Goal: Transaction & Acquisition: Purchase product/service

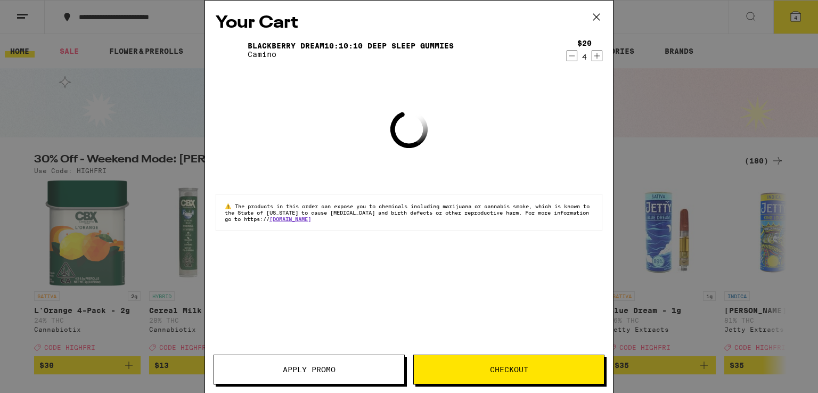
click at [597, 15] on icon at bounding box center [597, 17] width 16 height 16
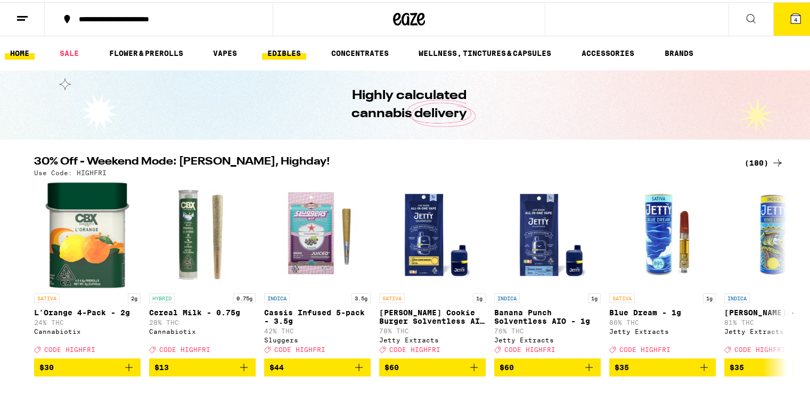
click at [275, 51] on link "EDIBLES" at bounding box center [284, 51] width 44 height 13
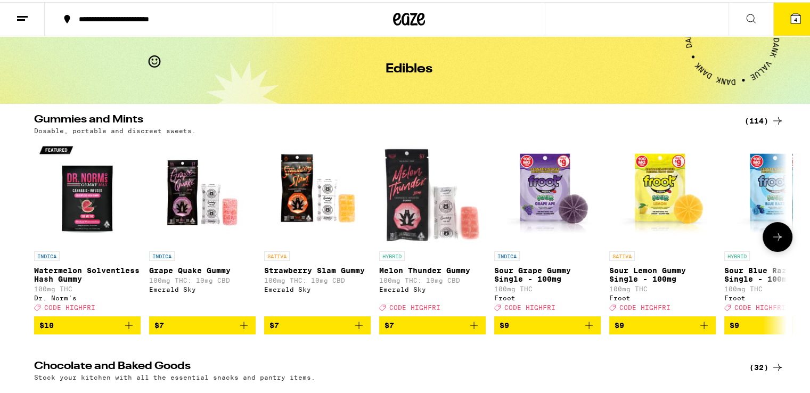
scroll to position [35, 0]
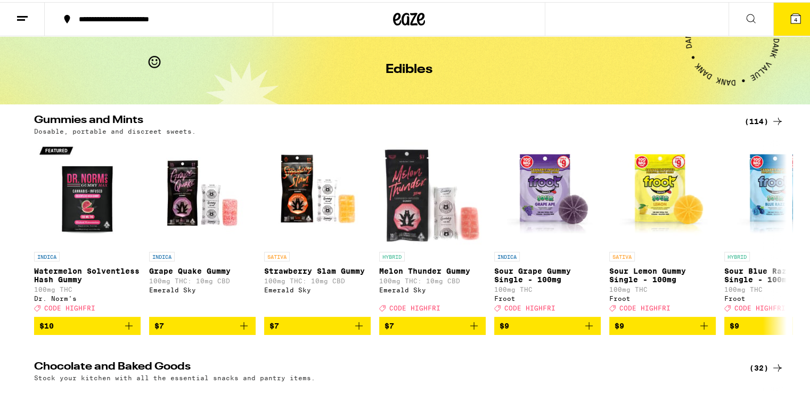
click at [776, 372] on icon at bounding box center [777, 366] width 13 height 13
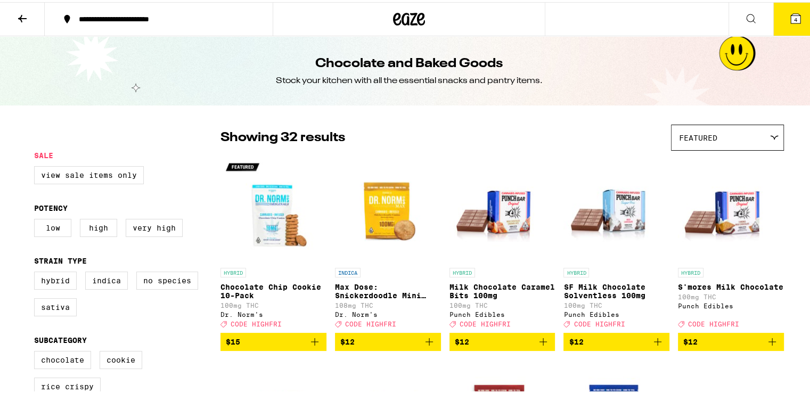
click at [24, 18] on icon at bounding box center [22, 16] width 13 height 13
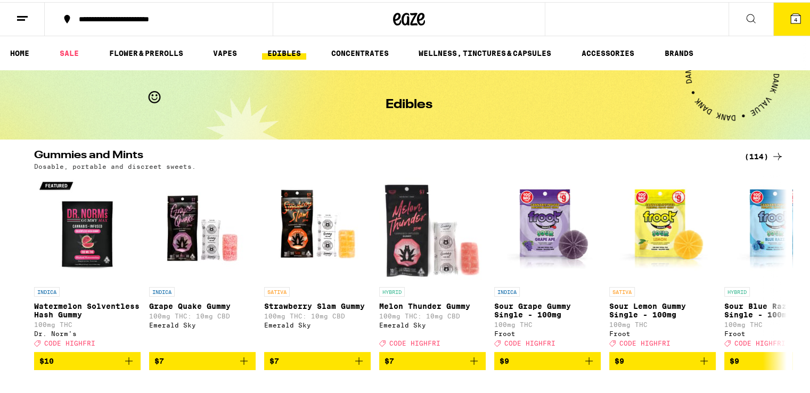
click at [760, 150] on div "(114)" at bounding box center [764, 154] width 39 height 13
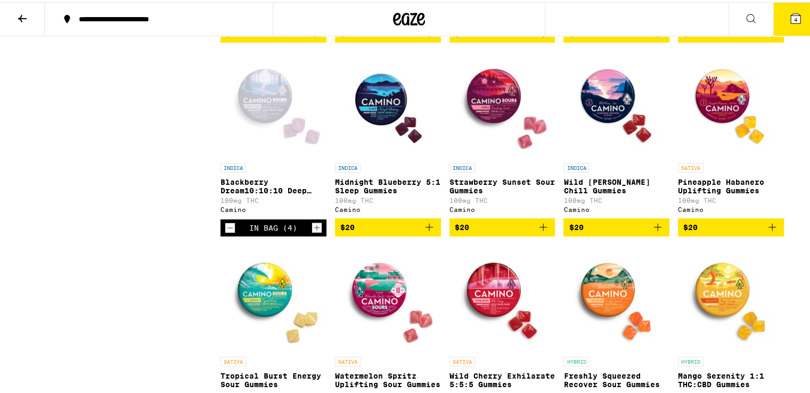
scroll to position [2734, 0]
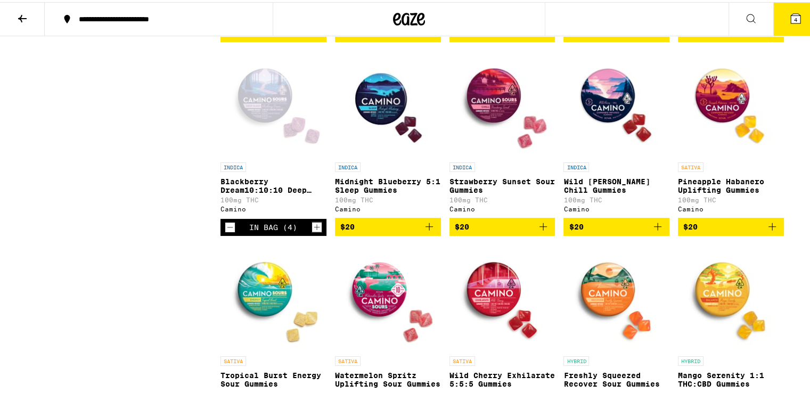
click at [248, 192] on p "Blackberry Dream10:10:10 Deep Sleep Gummies" at bounding box center [274, 183] width 106 height 17
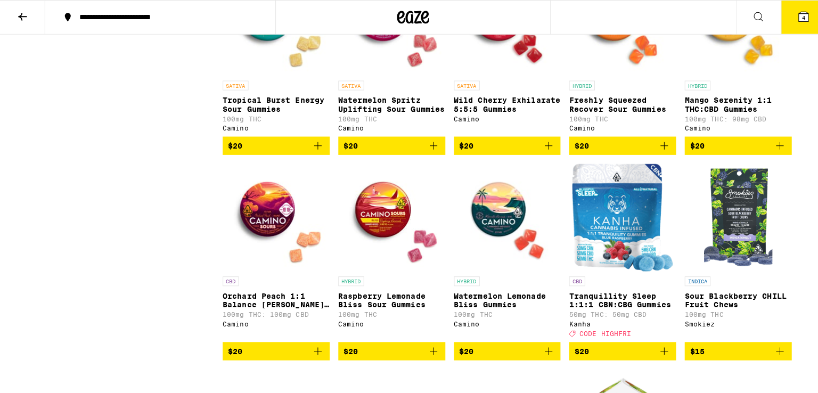
scroll to position [3018, 0]
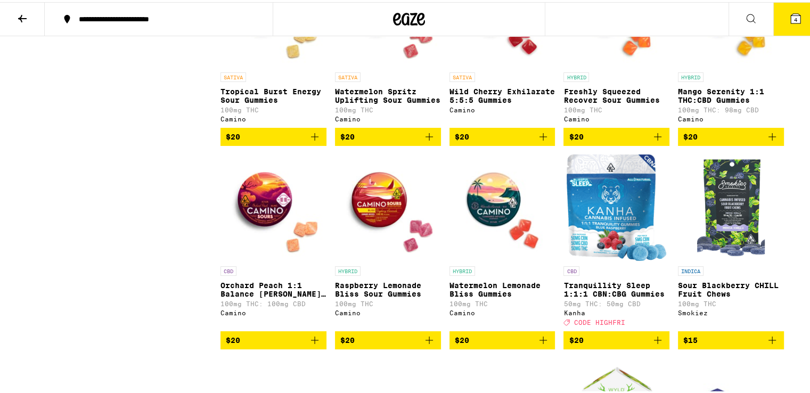
click at [474, 102] on p "Wild Cherry Exhilarate 5:5:5 Gummies" at bounding box center [503, 93] width 106 height 17
click at [488, 65] on img "Open page for Wild Cherry Exhilarate 5:5:5 Gummies from Camino" at bounding box center [503, 11] width 106 height 107
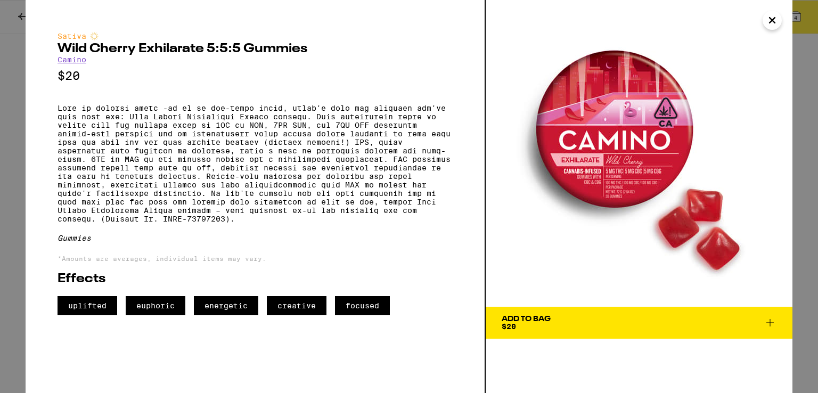
click at [771, 327] on icon at bounding box center [770, 322] width 13 height 13
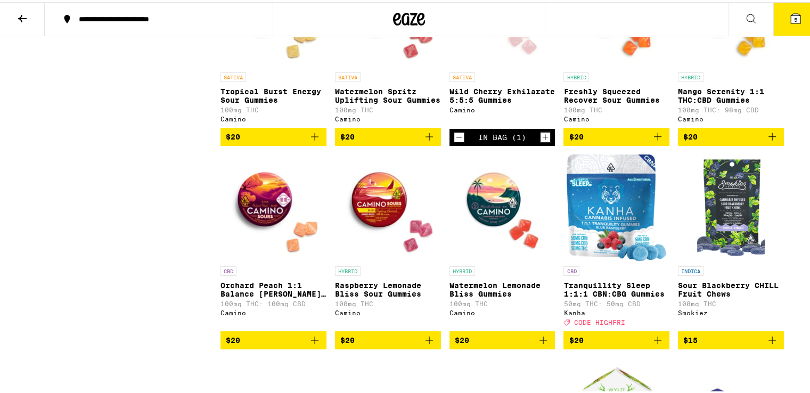
click at [541, 142] on icon "Increment" at bounding box center [546, 135] width 10 height 13
click at [791, 25] on button "6" at bounding box center [795, 17] width 45 height 33
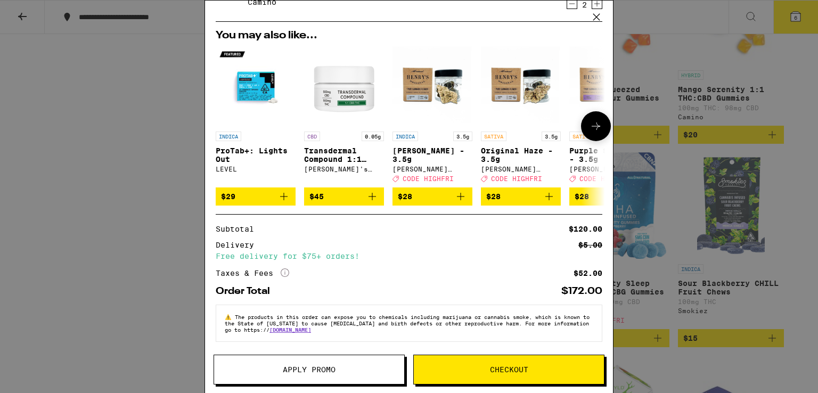
scroll to position [97, 0]
click at [449, 364] on button "Checkout" at bounding box center [508, 370] width 191 height 30
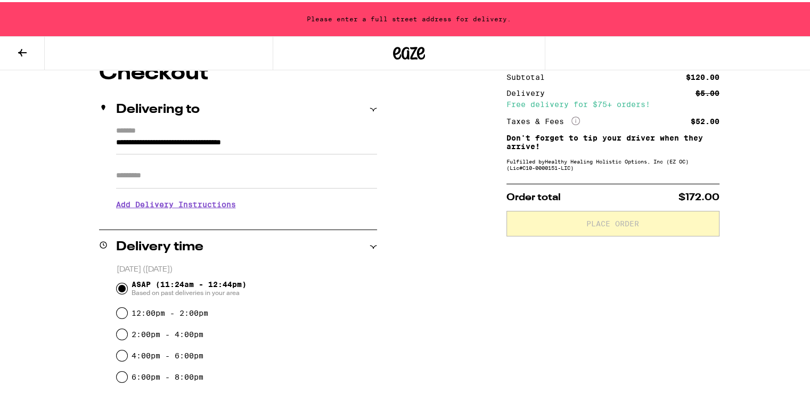
scroll to position [142, 0]
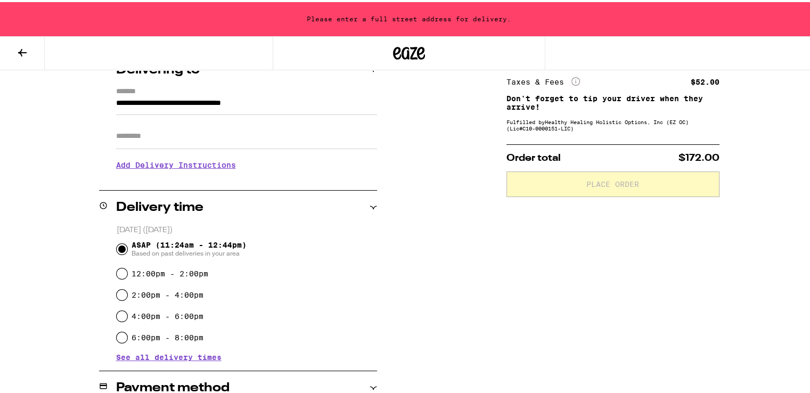
click at [141, 145] on input "Apt/Suite" at bounding box center [246, 134] width 261 height 26
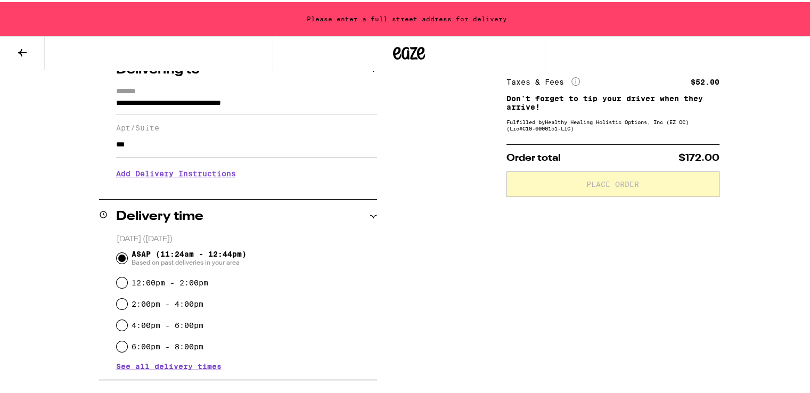
type input "***"
click at [128, 173] on h3 "Add Delivery Instructions" at bounding box center [246, 171] width 261 height 25
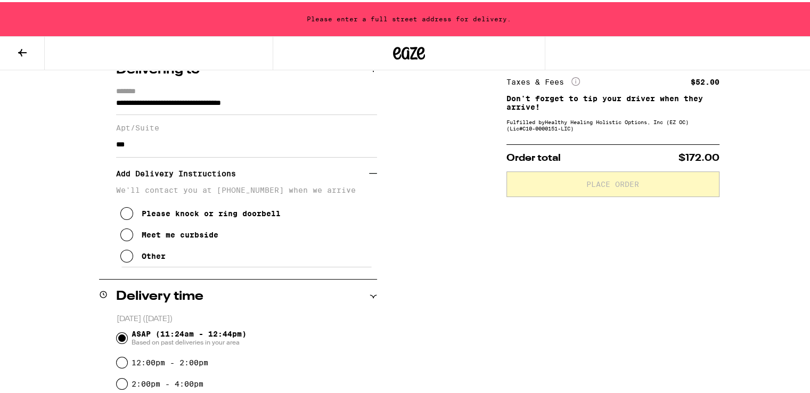
click at [120, 260] on icon at bounding box center [126, 254] width 13 height 13
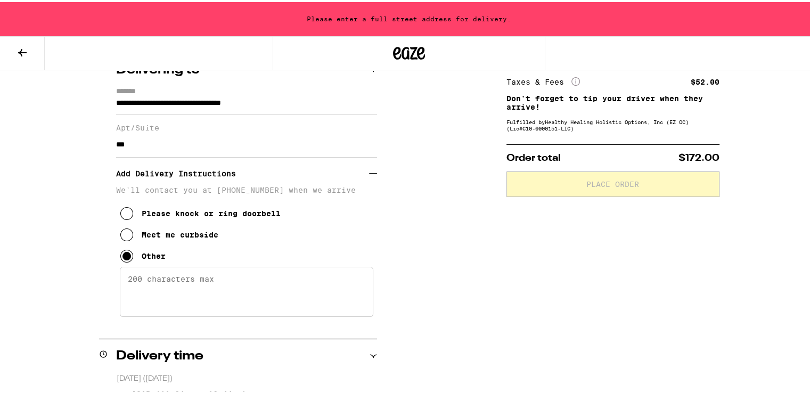
drag, startPoint x: 196, startPoint y: 284, endPoint x: 273, endPoint y: 271, distance: 78.4
click at [197, 284] on textarea "Enter any other delivery instructions you want driver to know" at bounding box center [247, 290] width 254 height 50
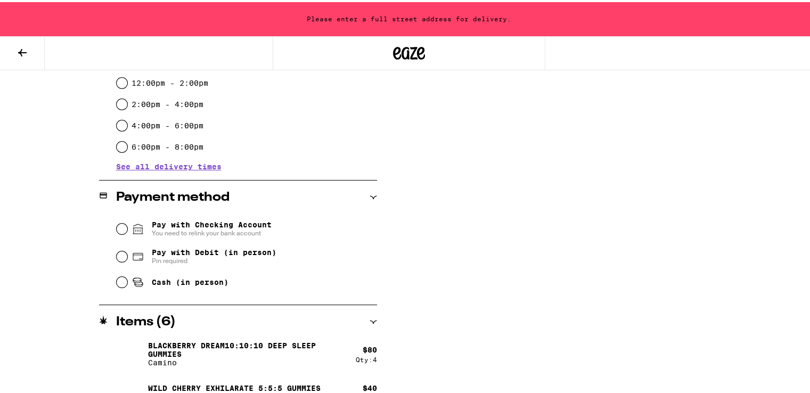
scroll to position [502, 0]
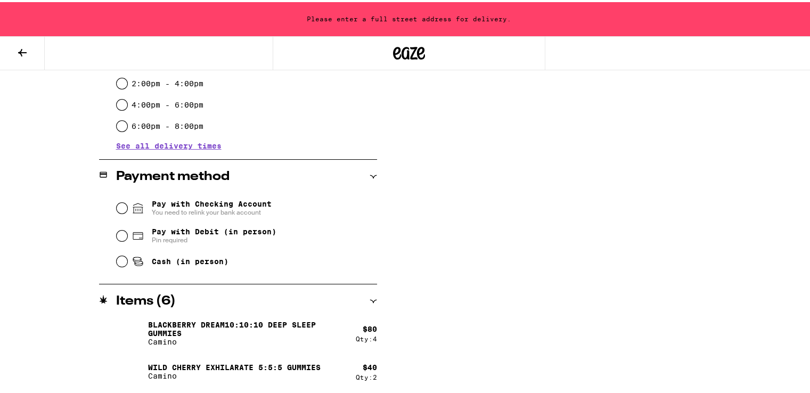
type textarea "Please come into the office and check in with the receptionist."
click at [117, 258] on input "Cash (in person)" at bounding box center [122, 259] width 11 height 11
radio input "true"
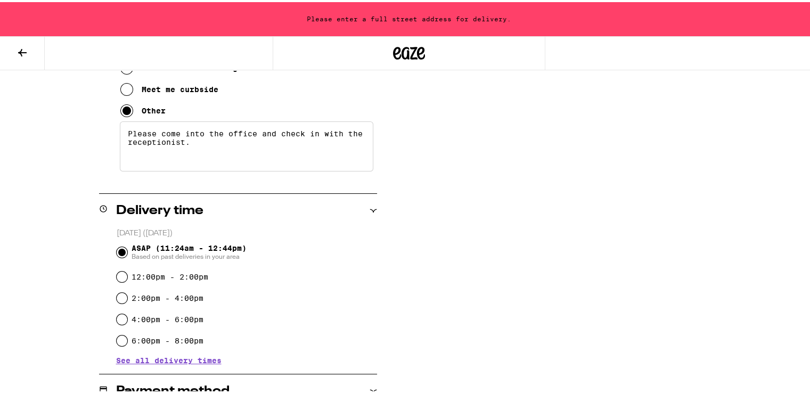
scroll to position [289, 0]
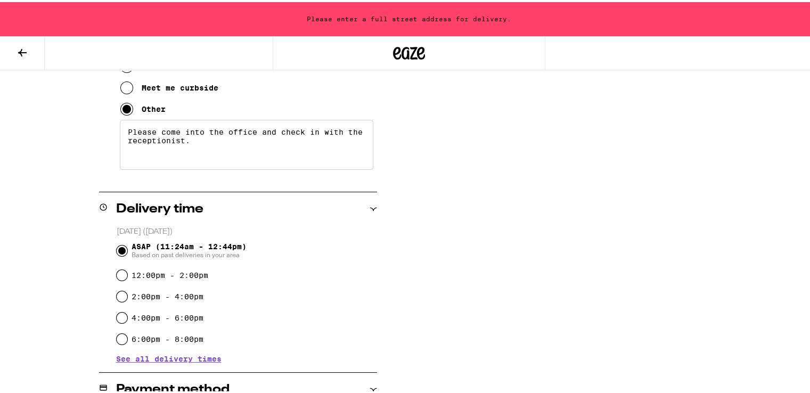
drag, startPoint x: 204, startPoint y: 146, endPoint x: 301, endPoint y: 111, distance: 103.3
click at [120, 129] on textarea "Please come into the office and check in with the receptionist." at bounding box center [247, 143] width 254 height 50
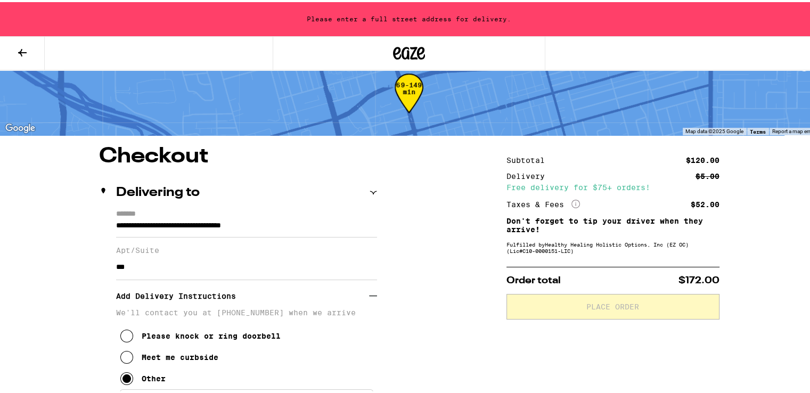
scroll to position [0, 0]
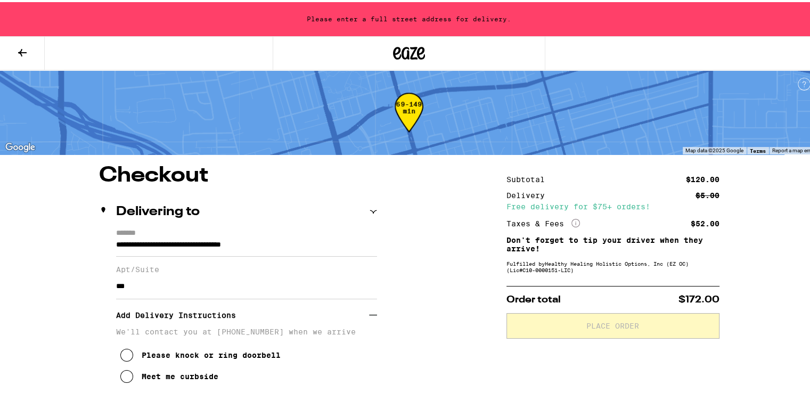
click at [407, 110] on div "69-149 min" at bounding box center [409, 119] width 29 height 40
click at [292, 256] on div "Apt/Suite ***" at bounding box center [246, 276] width 261 height 43
click at [313, 252] on input "**********" at bounding box center [246, 246] width 261 height 18
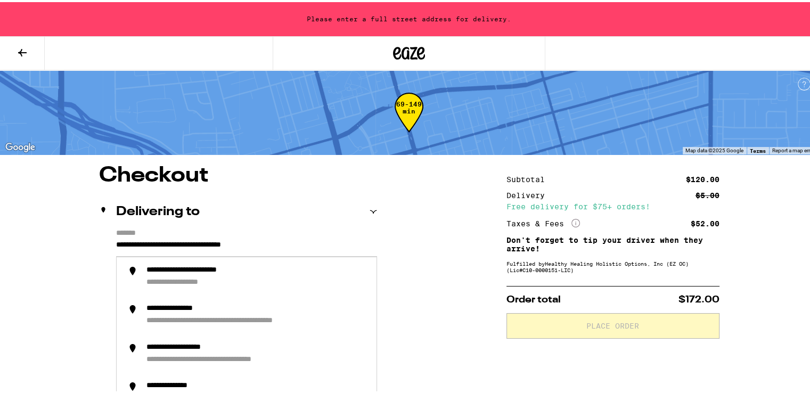
click at [313, 248] on input "**********" at bounding box center [246, 246] width 261 height 18
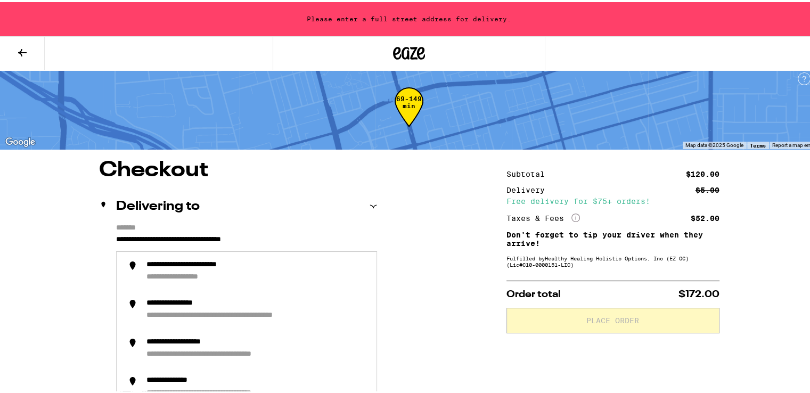
scroll to position [142, 0]
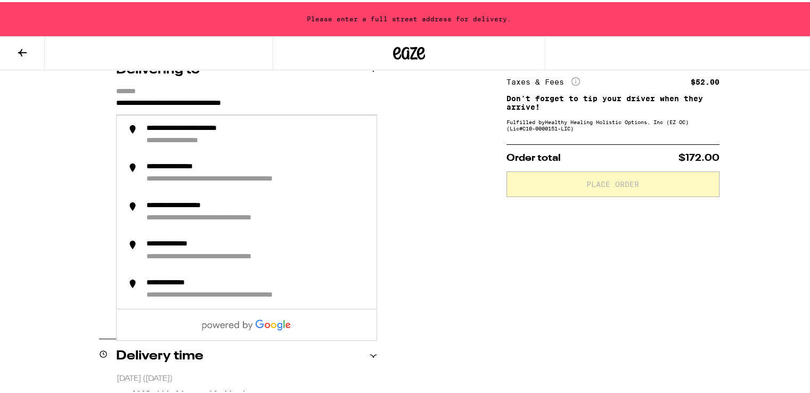
click at [447, 256] on div "**********" at bounding box center [409, 387] width 767 height 732
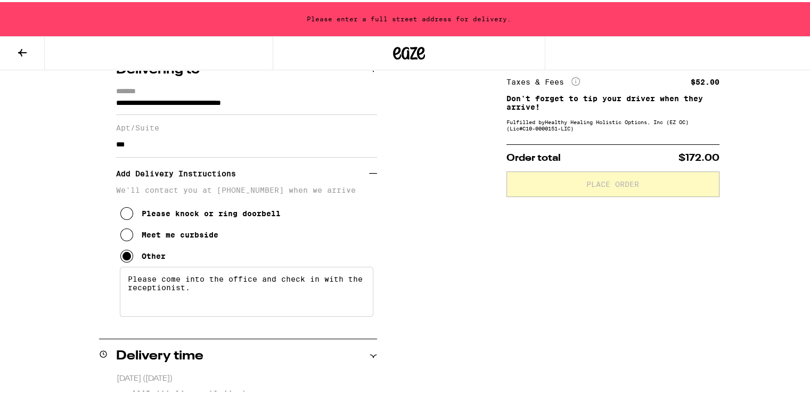
click at [234, 104] on input "**********" at bounding box center [246, 104] width 261 height 18
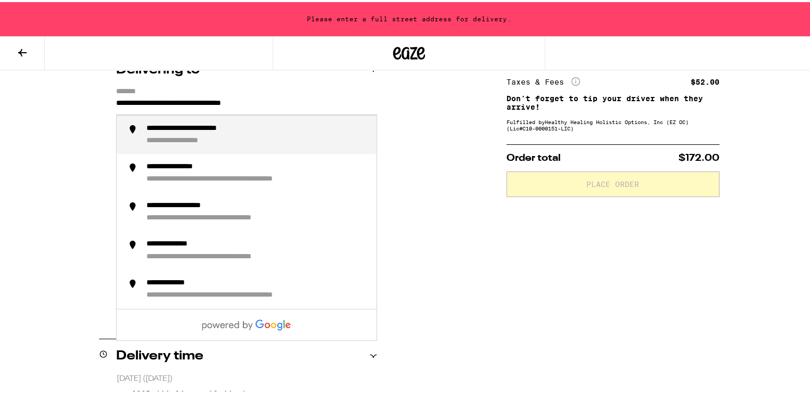
click at [223, 120] on li "**********" at bounding box center [247, 132] width 260 height 39
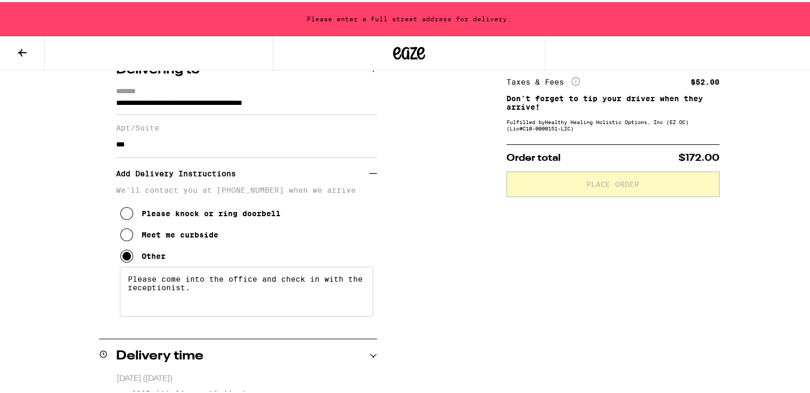
type input "**********"
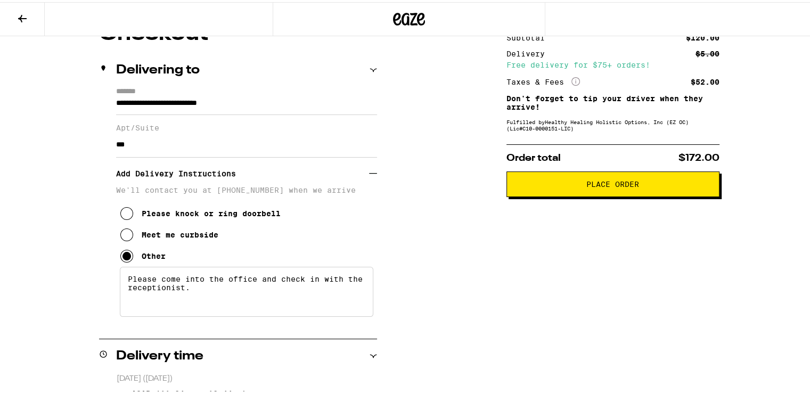
click at [605, 197] on div "Subtotal $120.00 Delivery $5.00 Free delivery for $75+ orders! Taxes & Fees Mor…" at bounding box center [613, 387] width 213 height 732
click at [605, 181] on span "Place Order" at bounding box center [612, 181] width 53 height 7
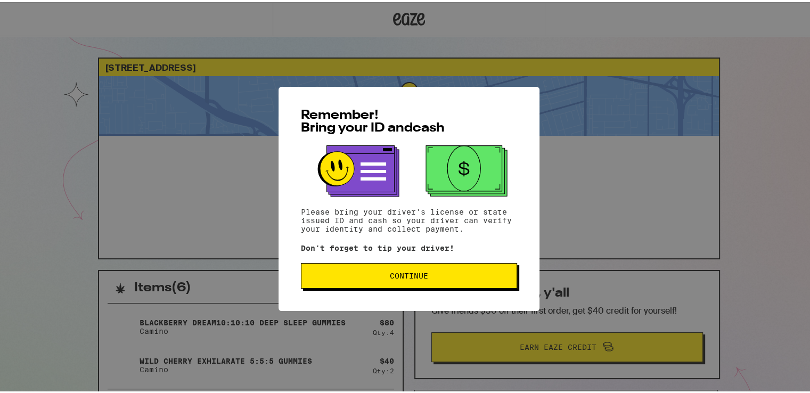
click at [371, 281] on button "Continue" at bounding box center [409, 274] width 216 height 26
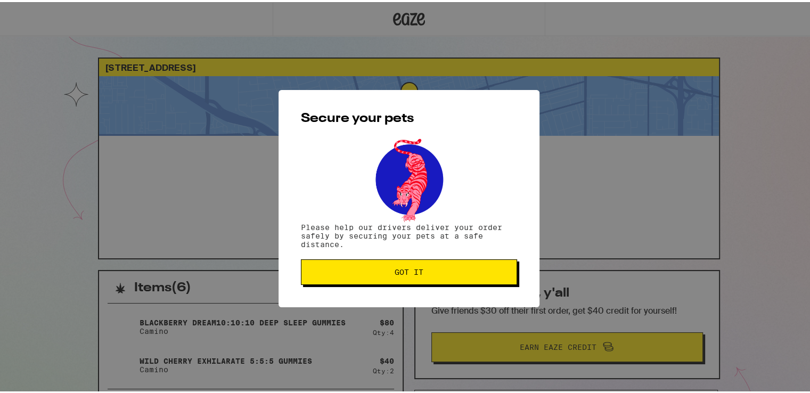
click at [371, 281] on button "Got it" at bounding box center [409, 270] width 216 height 26
